Goal: Task Accomplishment & Management: Use online tool/utility

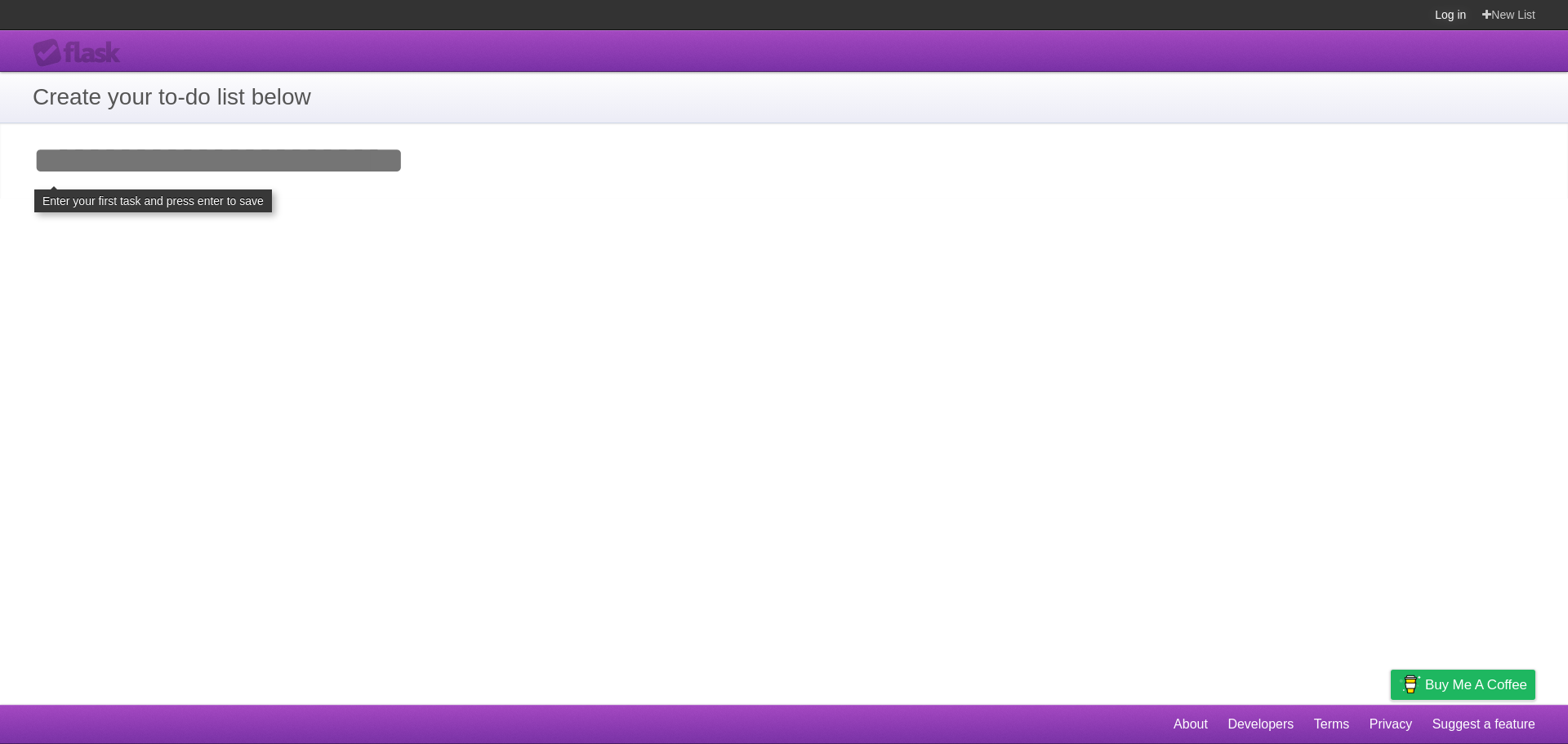
click at [1448, 15] on link "Log in" at bounding box center [1450, 14] width 31 height 29
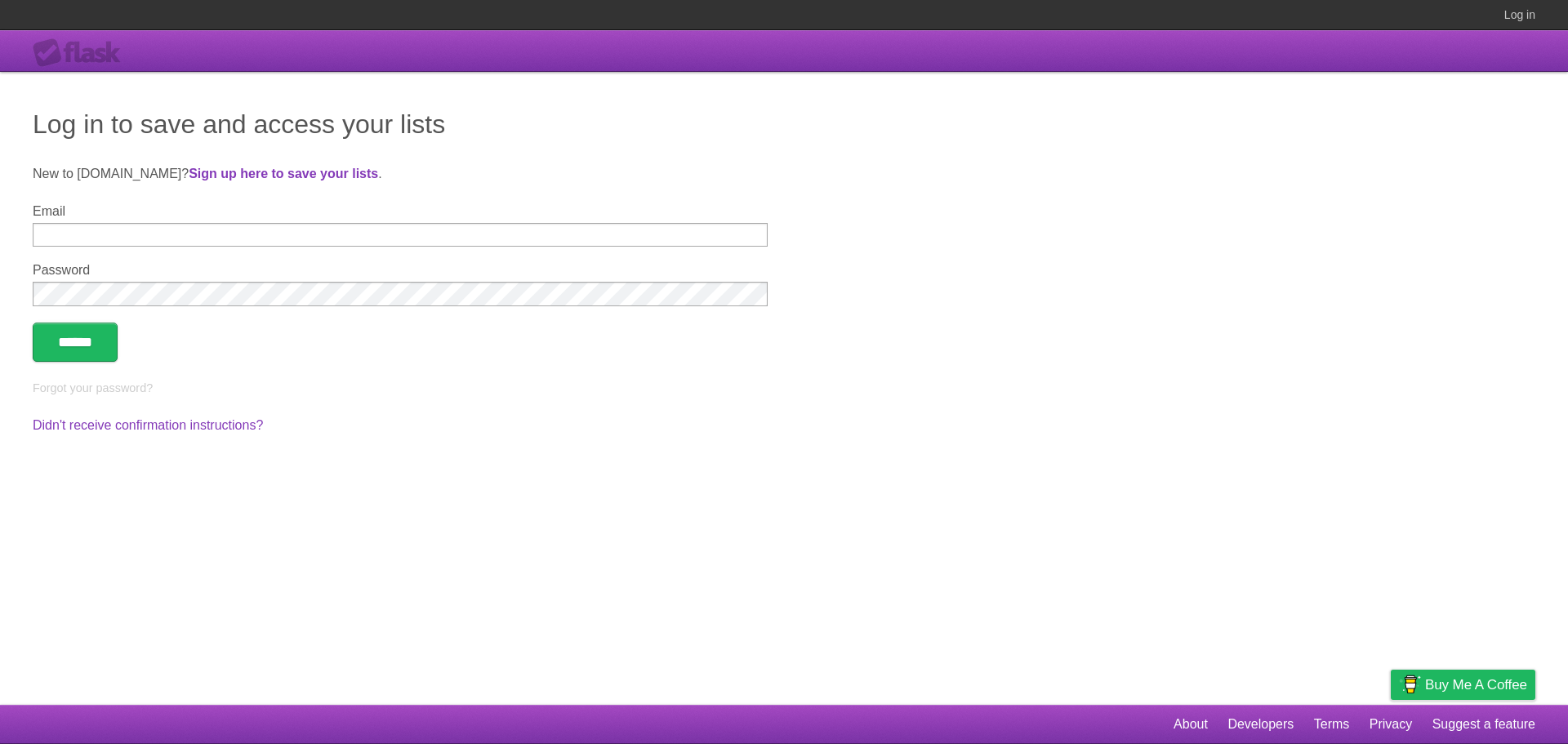
type input "**********"
click at [113, 335] on input "******" at bounding box center [75, 343] width 85 height 40
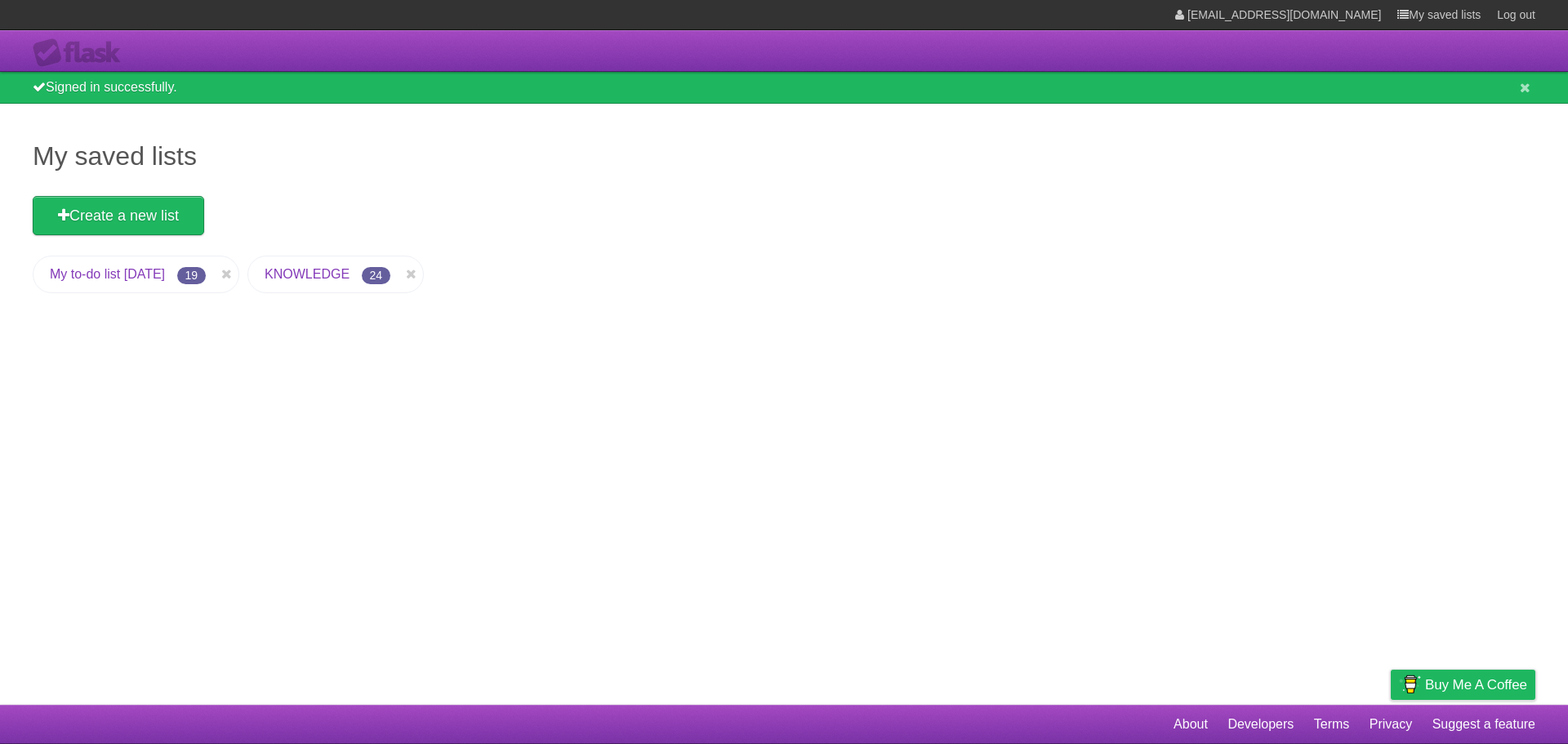
click at [164, 269] on link "My to-do list [DATE]" at bounding box center [107, 274] width 115 height 14
